Goal: Task Accomplishment & Management: Manage account settings

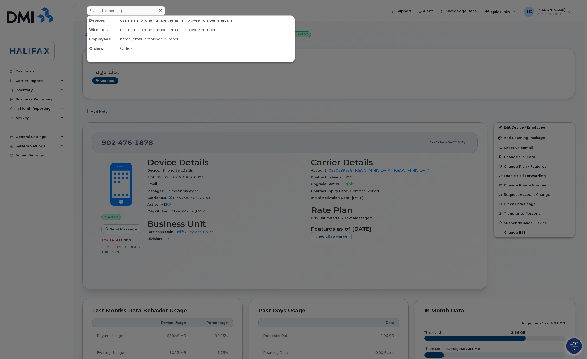
click at [134, 14] on input at bounding box center [126, 10] width 79 height 9
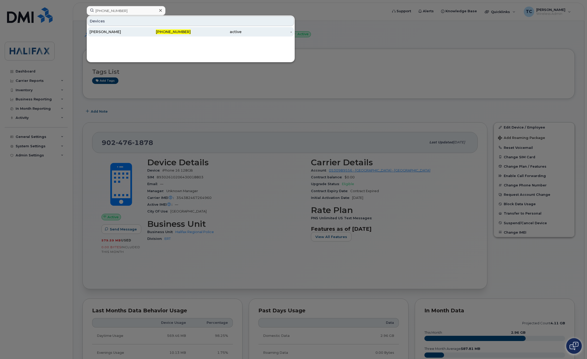
type input "[PHONE_NUMBER]"
click at [100, 32] on div "[PERSON_NAME]" at bounding box center [115, 31] width 51 height 5
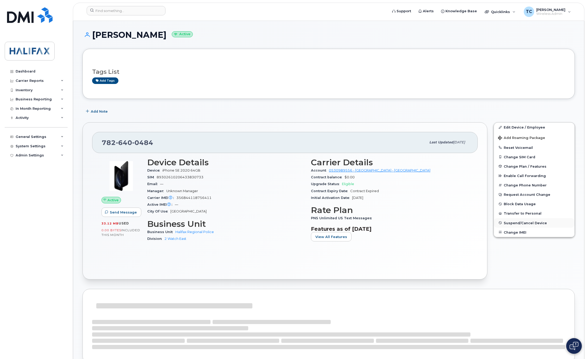
click at [527, 224] on span "Suspend/Cancel Device" at bounding box center [525, 223] width 43 height 4
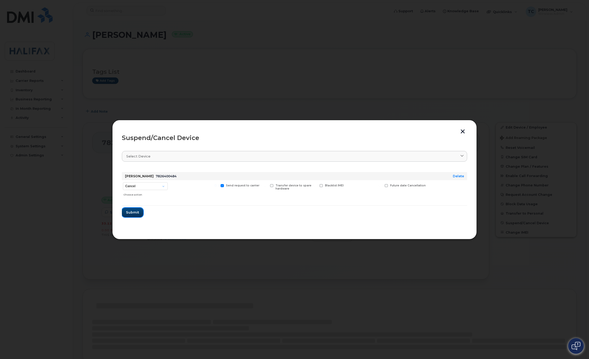
click at [140, 212] on button "Submit" at bounding box center [132, 212] width 21 height 9
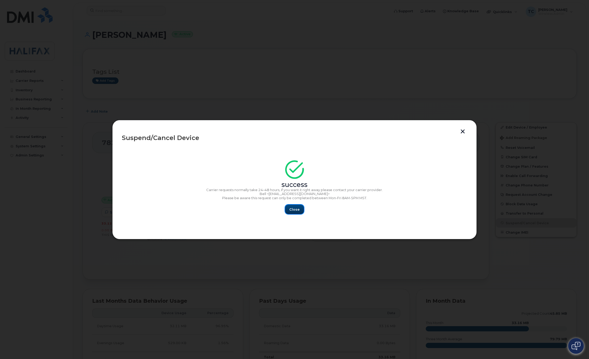
click at [294, 210] on span "Close" at bounding box center [294, 209] width 10 height 5
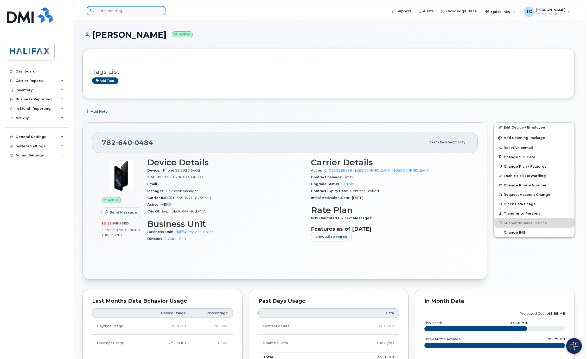
click at [109, 10] on input at bounding box center [126, 10] width 79 height 9
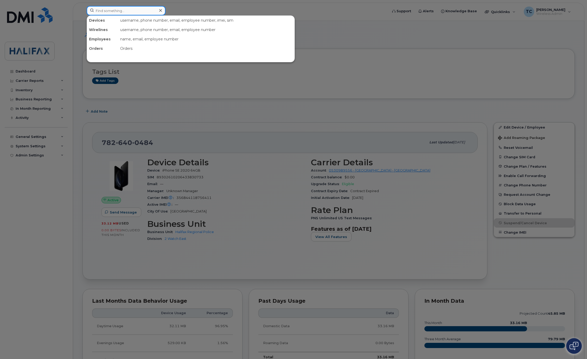
paste input "[PHONE_NUMBER]"
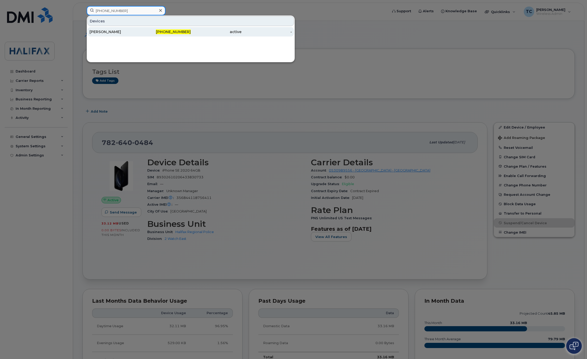
type input "[PHONE_NUMBER]"
click at [104, 33] on div "[PERSON_NAME]" at bounding box center [115, 31] width 51 height 5
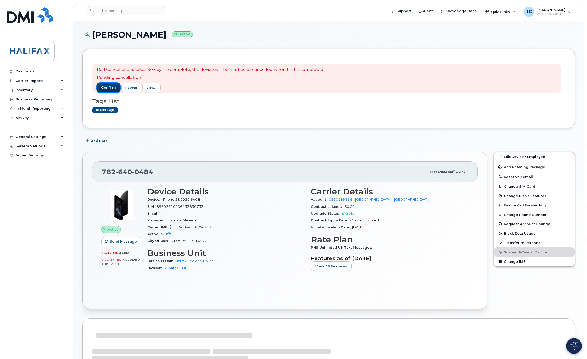
click at [108, 86] on span "confirm" at bounding box center [108, 87] width 15 height 5
